Goal: Find specific page/section: Find specific page/section

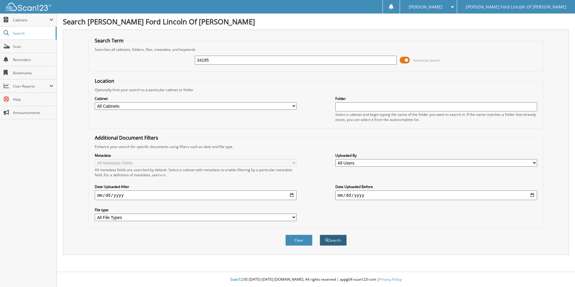
type input "34195"
click at [339, 237] on button "Search" at bounding box center [333, 239] width 27 height 11
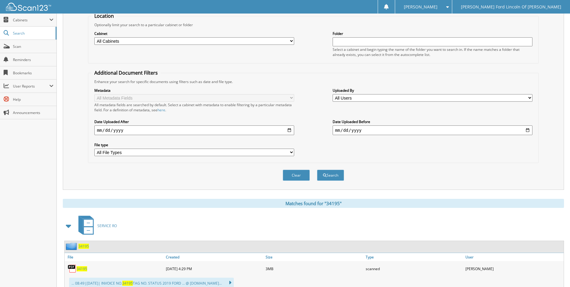
scroll to position [90, 0]
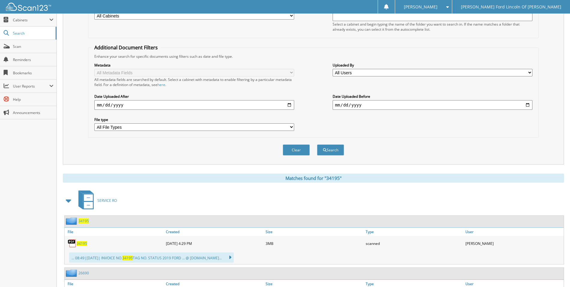
click at [85, 245] on span "34195" at bounding box center [82, 243] width 11 height 5
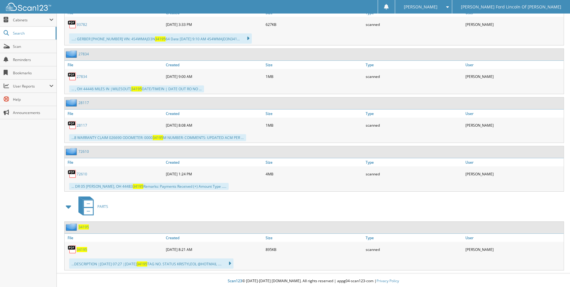
scroll to position [1115, 0]
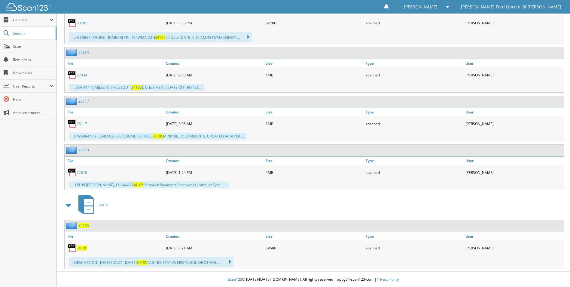
click at [84, 247] on span "34195" at bounding box center [82, 247] width 11 height 5
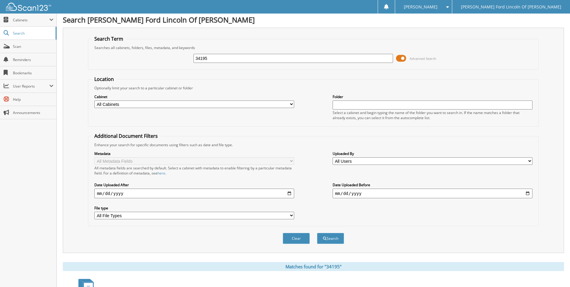
scroll to position [0, 0]
